Goal: Task Accomplishment & Management: Manage account settings

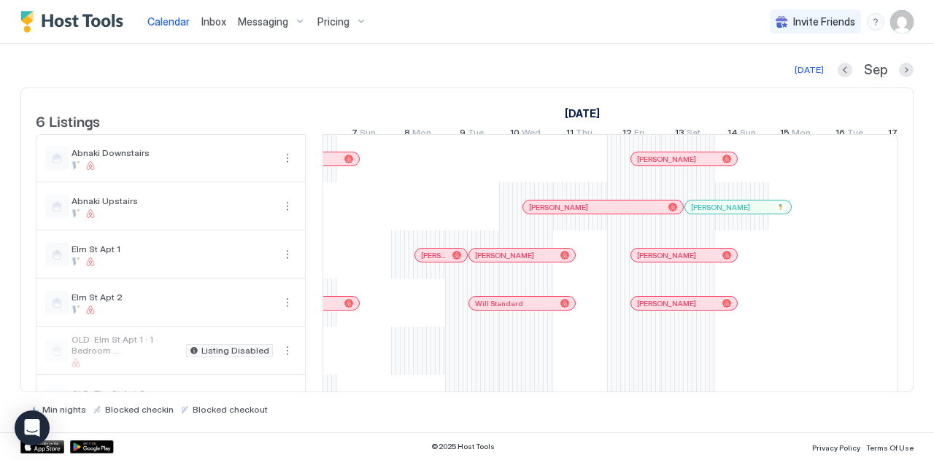
scroll to position [0, 1259]
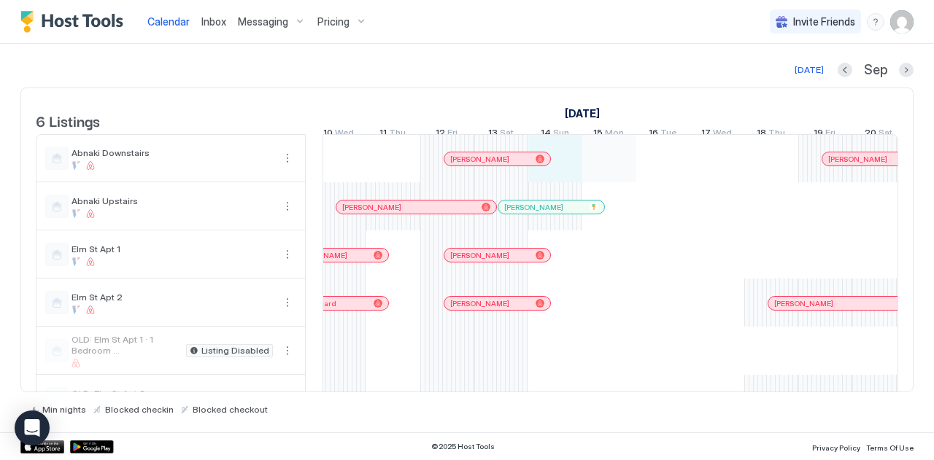
click at [594, 172] on div "[PERSON_NAME] [PERSON_NAME] [PERSON_NAME] [PERSON_NAME] [PERSON_NAME] Daily [PE…" at bounding box center [366, 279] width 2699 height 288
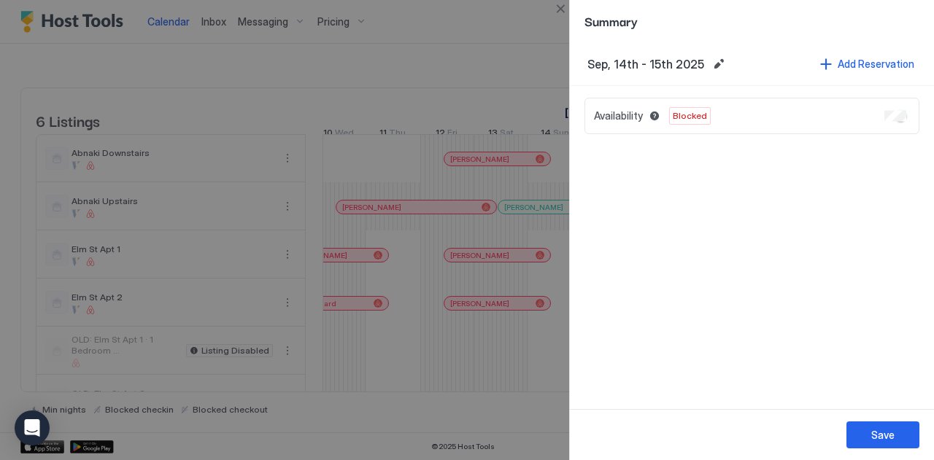
click at [537, 213] on div at bounding box center [467, 230] width 934 height 460
click at [859, 430] on button "Save" at bounding box center [882, 435] width 73 height 27
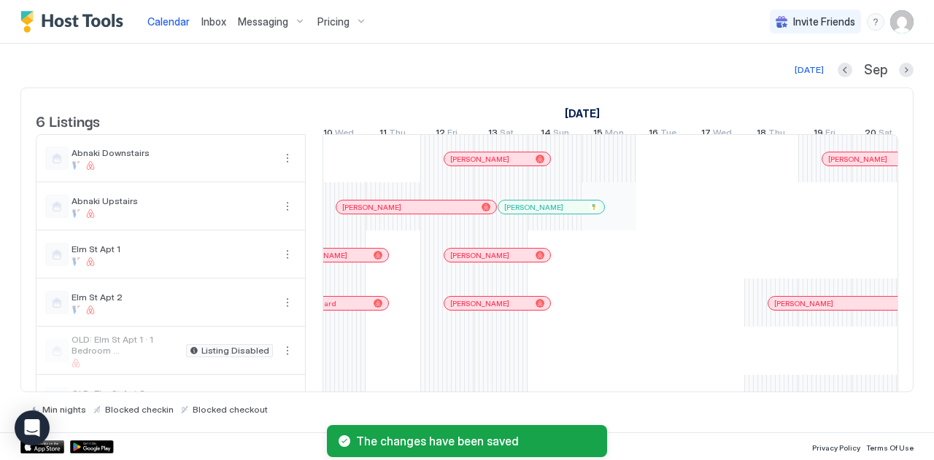
click at [623, 226] on div "[PERSON_NAME] [PERSON_NAME] [PERSON_NAME] [PERSON_NAME] [PERSON_NAME] Daily [PE…" at bounding box center [366, 279] width 2699 height 288
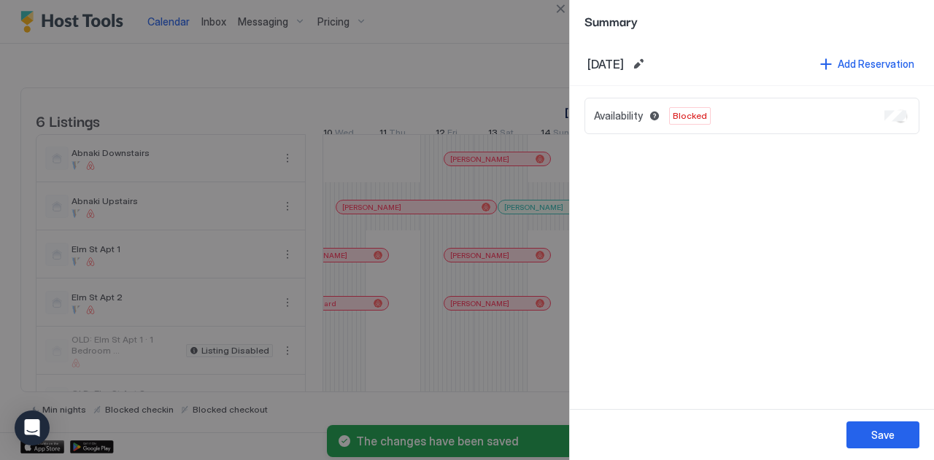
click at [880, 444] on button "Save" at bounding box center [882, 435] width 73 height 27
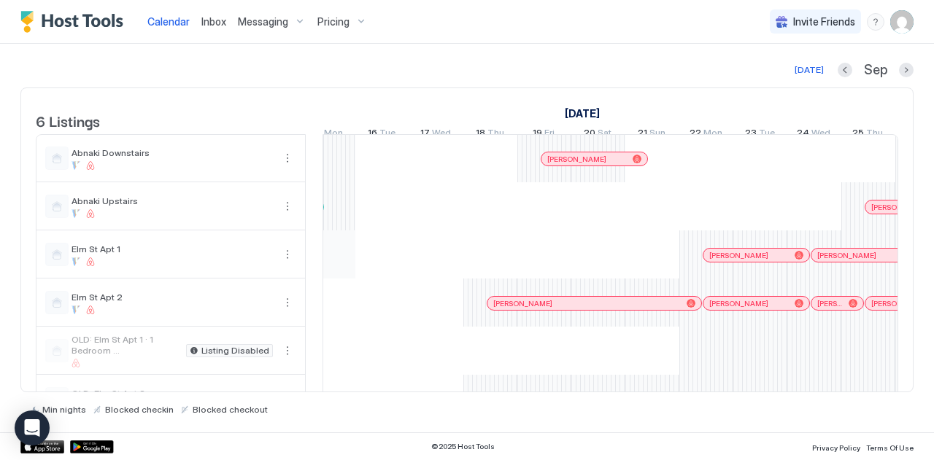
scroll to position [0, 1597]
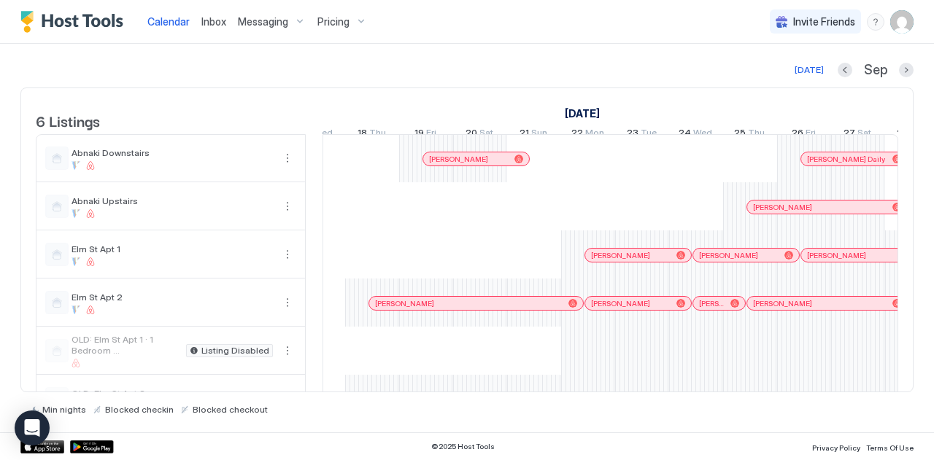
click at [676, 308] on div at bounding box center [680, 303] width 9 height 9
click at [676, 310] on div at bounding box center [467, 230] width 934 height 460
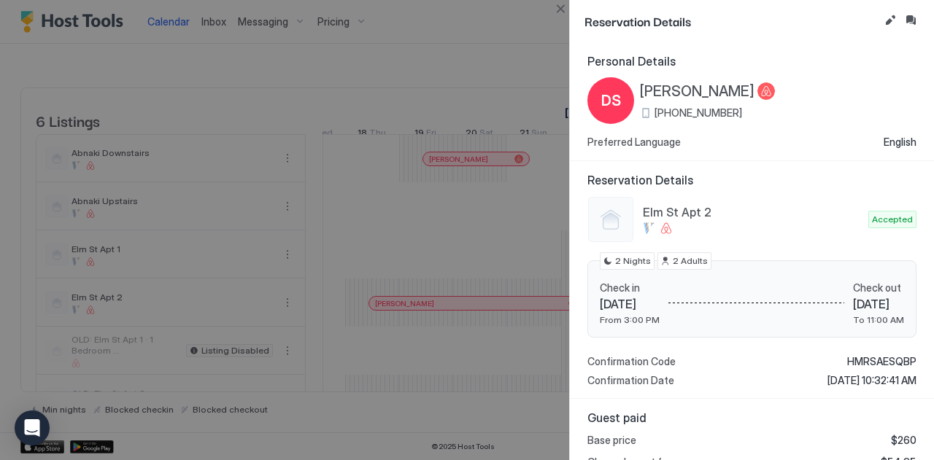
click at [334, 251] on div at bounding box center [467, 230] width 934 height 460
click at [384, 244] on div at bounding box center [467, 230] width 934 height 460
click at [587, 125] on div "Personal Details DS [PERSON_NAME] [PHONE_NUMBER] Preferred Language English" at bounding box center [752, 101] width 364 height 119
click at [559, 1] on button "Close" at bounding box center [561, 9] width 18 height 18
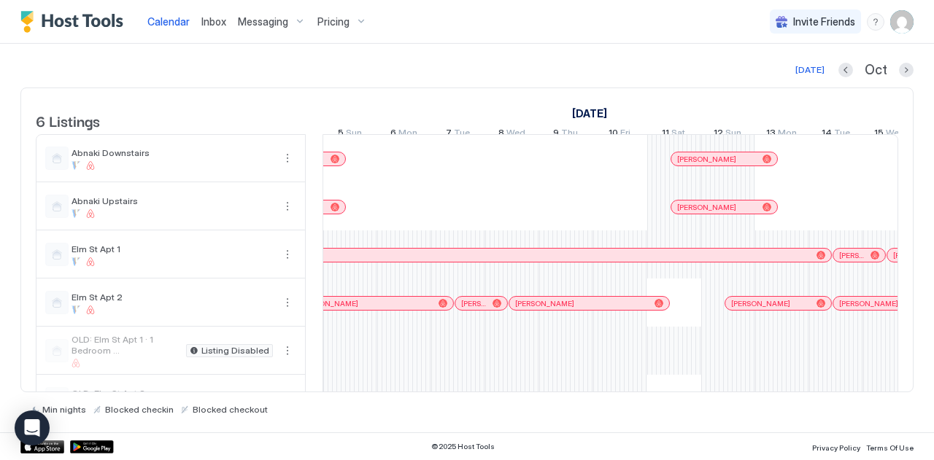
scroll to position [0, 1725]
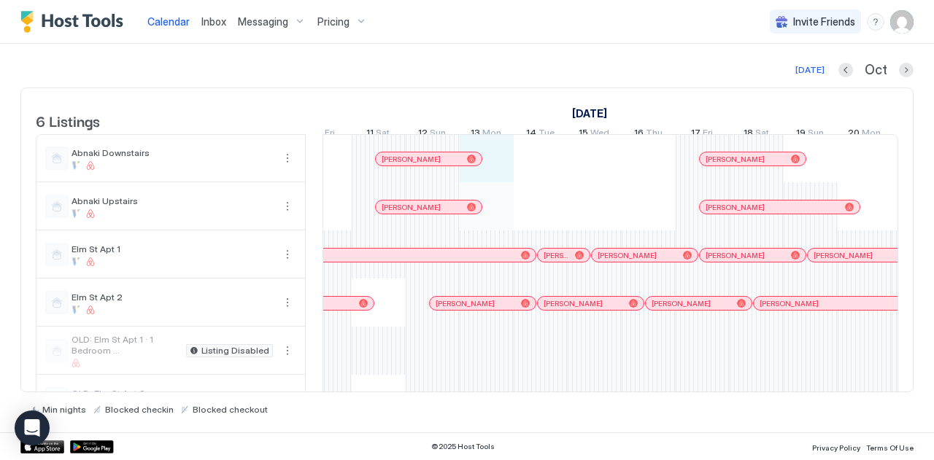
drag, startPoint x: 501, startPoint y: 184, endPoint x: 501, endPoint y: 221, distance: 37.2
click at [501, 221] on div at bounding box center [487, 279] width 54 height 288
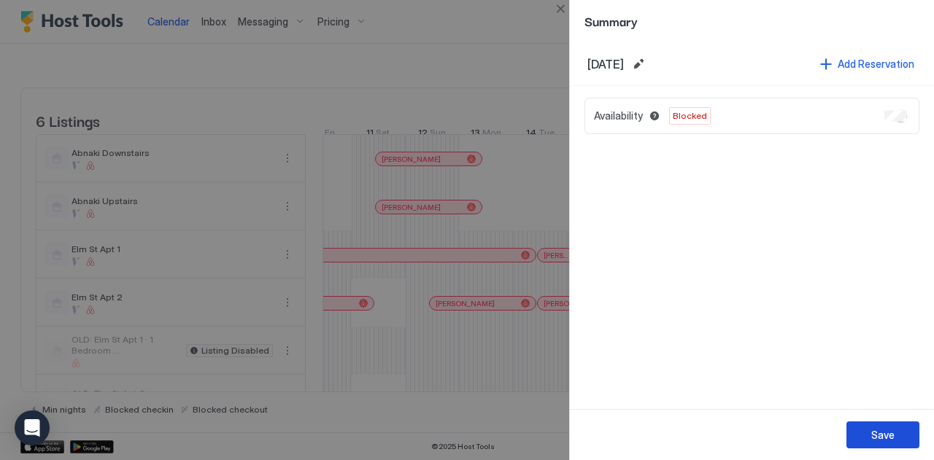
click at [857, 426] on button "Save" at bounding box center [882, 435] width 73 height 27
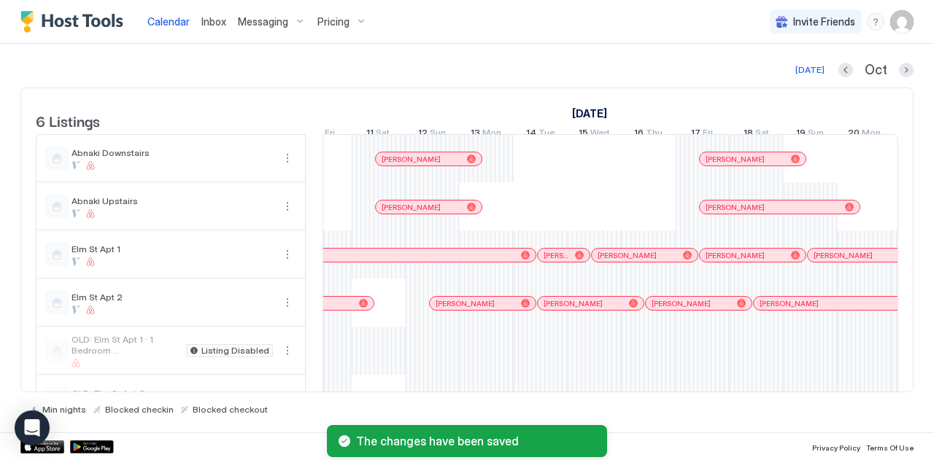
click at [480, 214] on div "[PERSON_NAME]" at bounding box center [429, 207] width 106 height 13
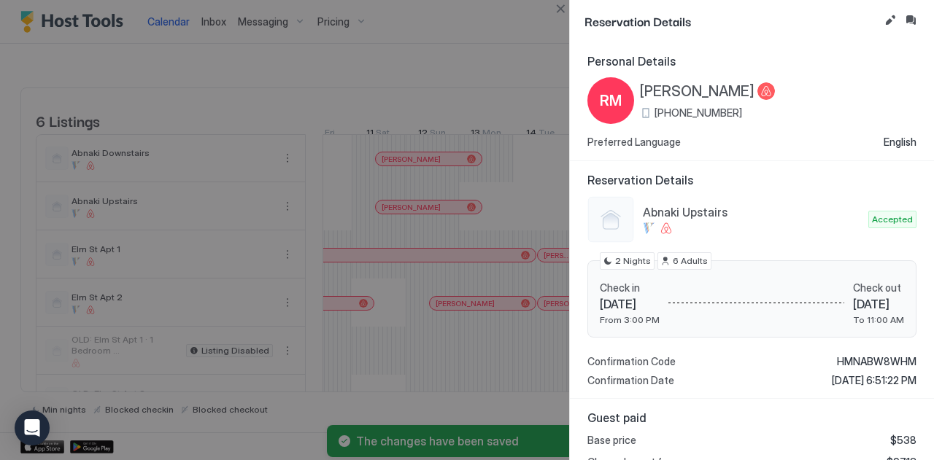
click at [503, 223] on div at bounding box center [467, 230] width 934 height 460
click at [537, 217] on div at bounding box center [467, 230] width 934 height 460
click at [563, 12] on button "Close" at bounding box center [561, 9] width 18 height 18
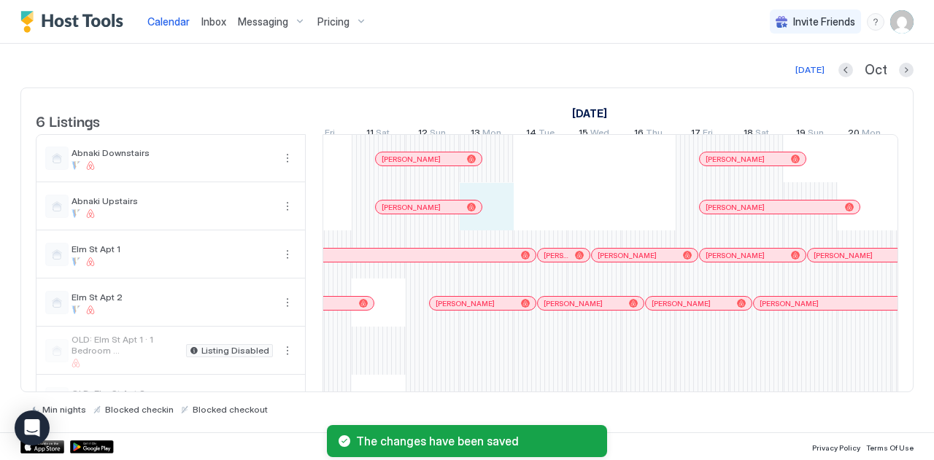
click at [485, 224] on div "[PERSON_NAME] [PERSON_NAME] [PERSON_NAME] [PERSON_NAME] [PERSON_NAME] [PERSON_N…" at bounding box center [891, 279] width 2699 height 288
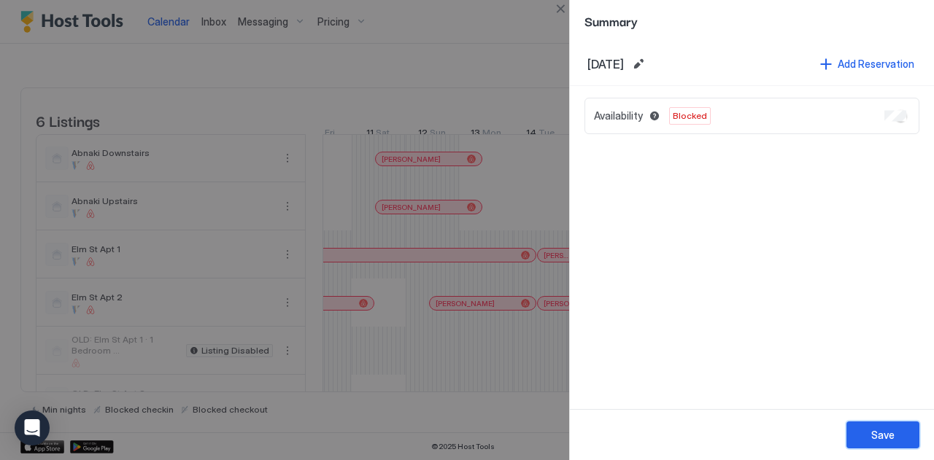
click at [878, 434] on div "Save" at bounding box center [882, 435] width 23 height 15
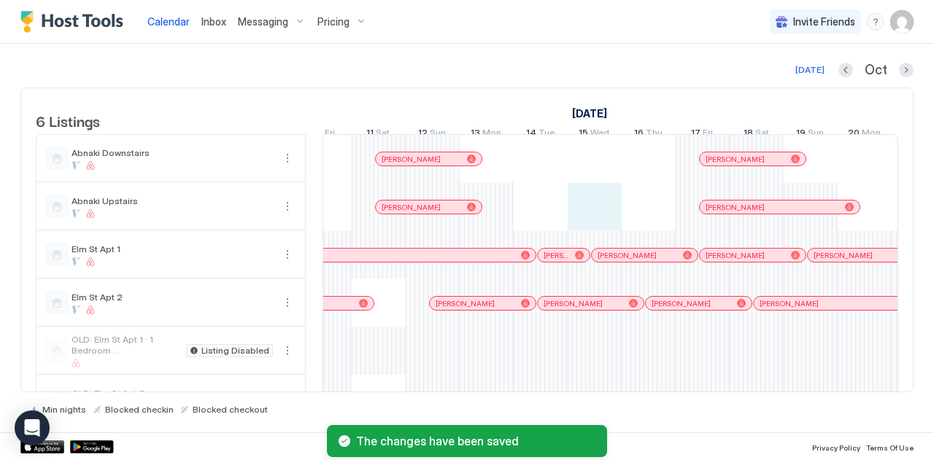
click at [594, 206] on div "[PERSON_NAME] [PERSON_NAME] [PERSON_NAME] [PERSON_NAME] [PERSON_NAME] [PERSON_N…" at bounding box center [891, 279] width 2699 height 288
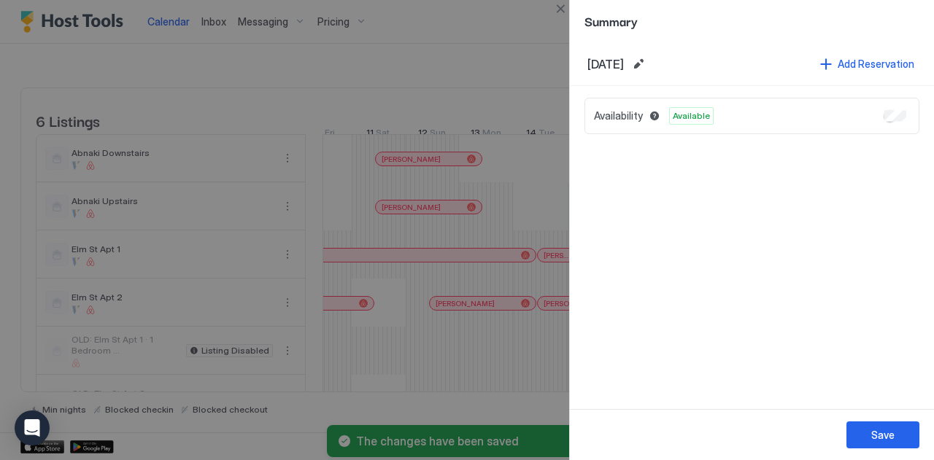
click at [530, 190] on div at bounding box center [467, 230] width 934 height 460
click at [563, 12] on button "Close" at bounding box center [561, 9] width 18 height 18
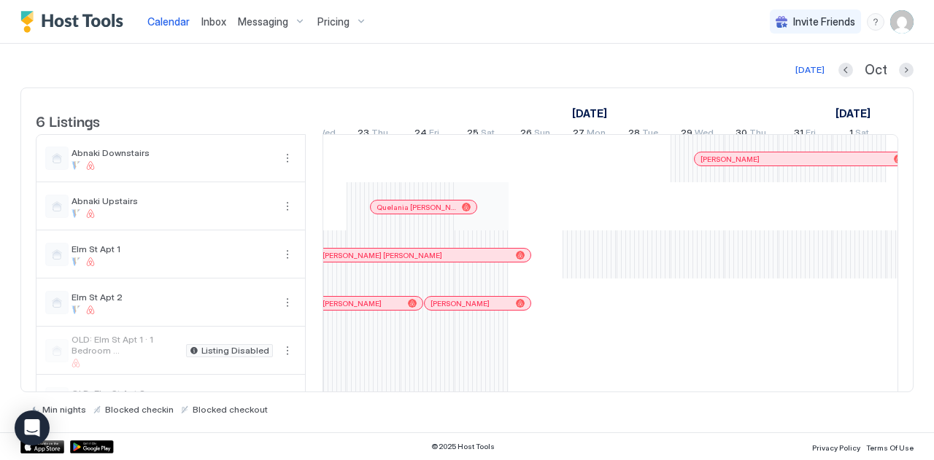
scroll to position [0, 1402]
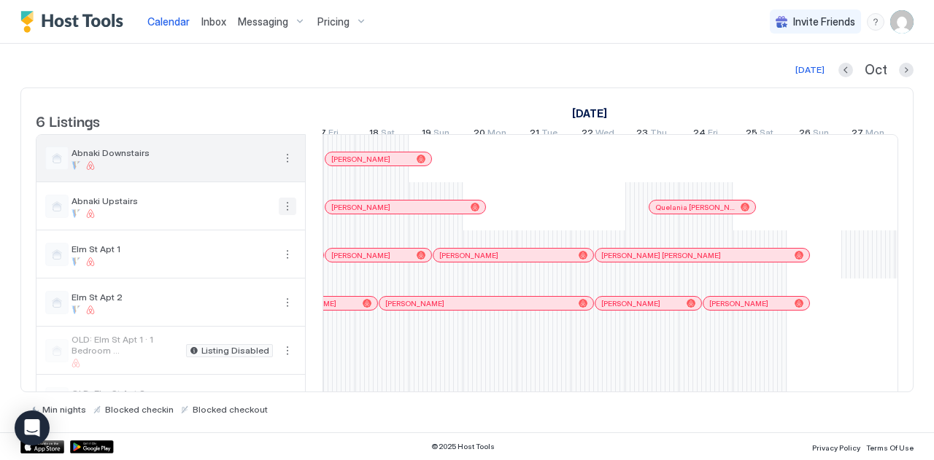
drag, startPoint x: 285, startPoint y: 214, endPoint x: 286, endPoint y: 181, distance: 32.9
click at [286, 181] on tbody "Abnaki Downstairs Abnaki Upstairs Elm St Apt [GEOGRAPHIC_DATA] 2 OLD: [GEOGRAPH…" at bounding box center [170, 279] width 268 height 288
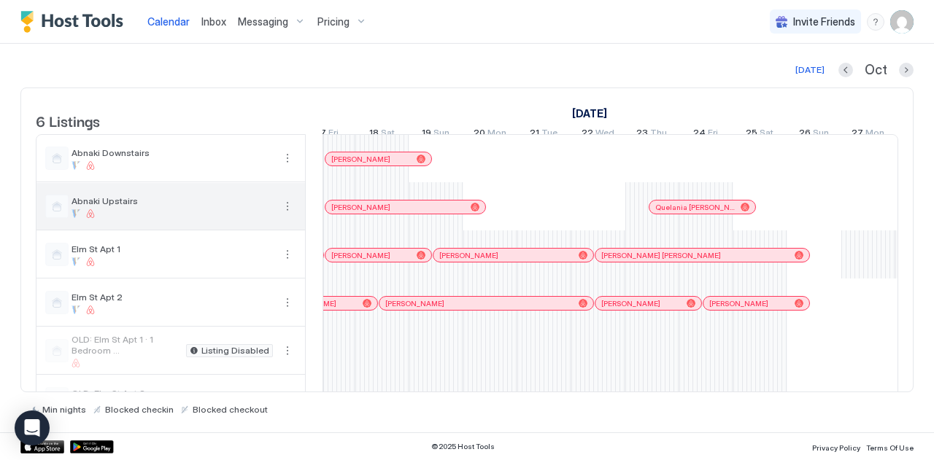
click at [290, 208] on button "More options" at bounding box center [288, 207] width 18 height 18
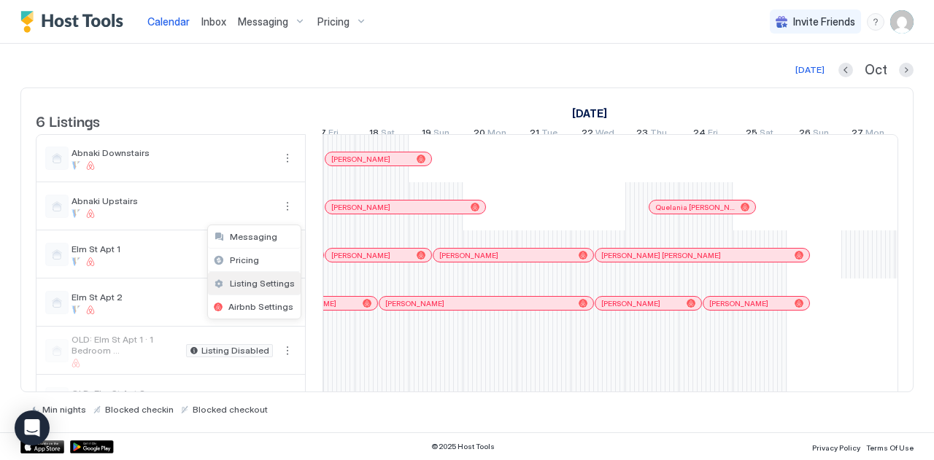
click at [245, 284] on span "Listing Settings" at bounding box center [262, 283] width 65 height 11
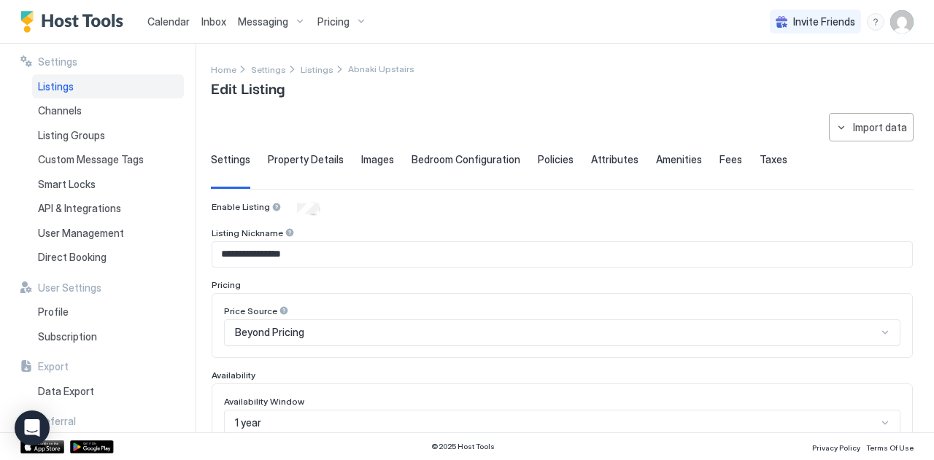
click at [179, 35] on button "Calendar" at bounding box center [169, 21] width 54 height 43
click at [181, 26] on span "Calendar" at bounding box center [168, 21] width 42 height 12
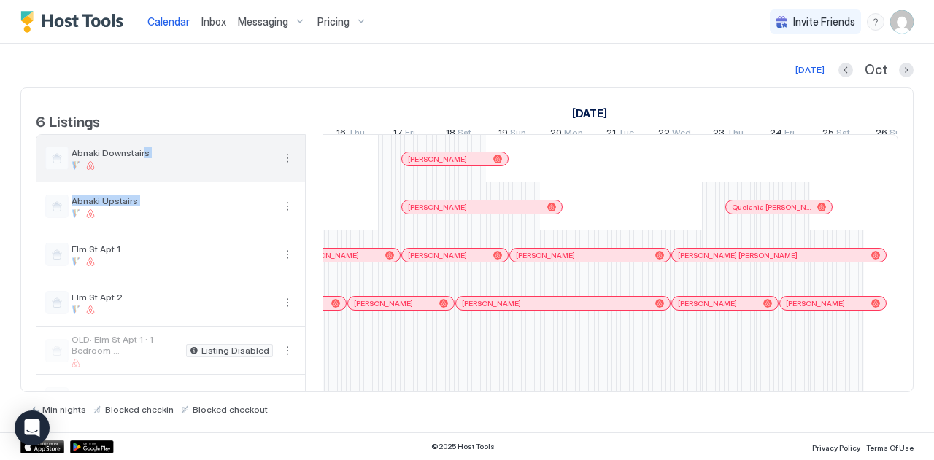
drag, startPoint x: 107, startPoint y: 224, endPoint x: 143, endPoint y: 166, distance: 68.4
click at [140, 166] on tbody "Abnaki Downstairs Abnaki Upstairs Elm St Apt [GEOGRAPHIC_DATA] 2 OLD: [GEOGRAPH…" at bounding box center [170, 279] width 268 height 288
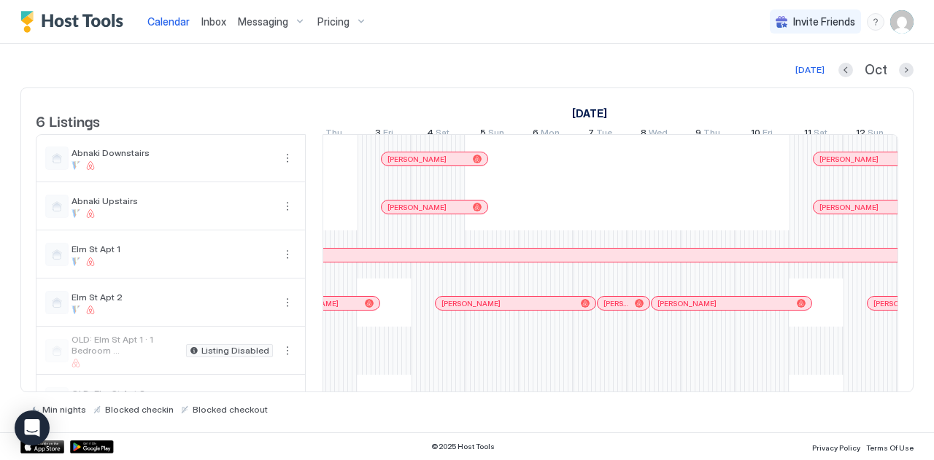
click at [423, 325] on div at bounding box center [438, 303] width 54 height 48
